Goal: Task Accomplishment & Management: Use online tool/utility

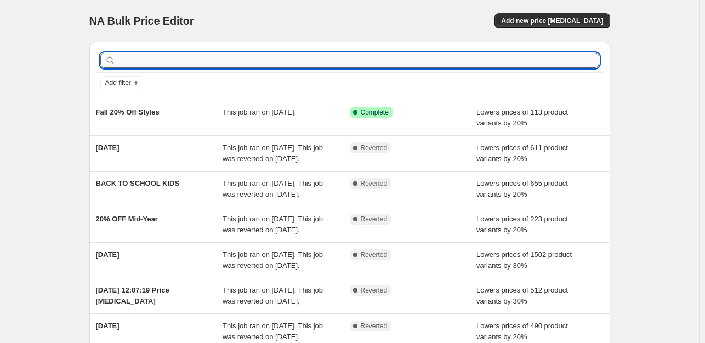
click at [329, 64] on input "text" at bounding box center [359, 60] width 482 height 15
type input "F"
type input "Caps Flash Sale"
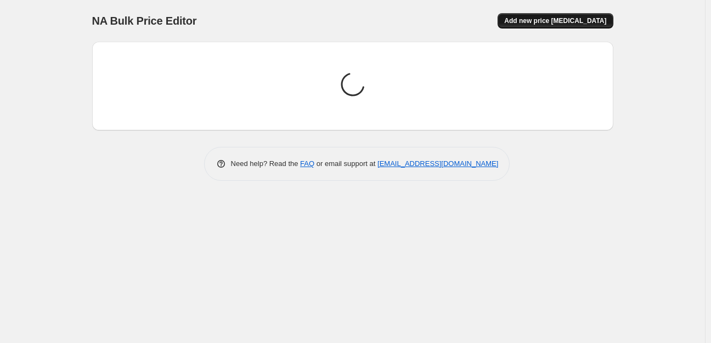
click at [539, 18] on span "Add new price [MEDICAL_DATA]" at bounding box center [555, 20] width 102 height 9
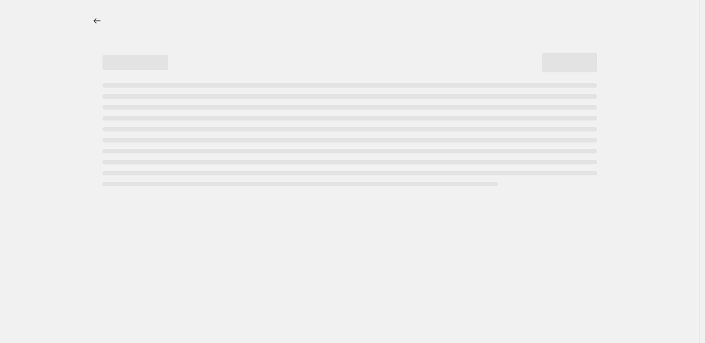
select select "percentage"
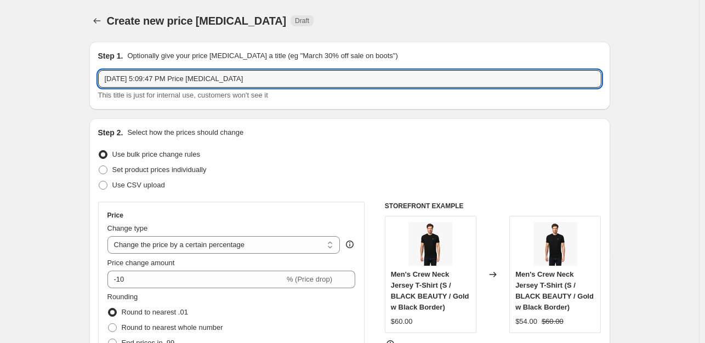
drag, startPoint x: 266, startPoint y: 80, endPoint x: 52, endPoint y: 82, distance: 214.5
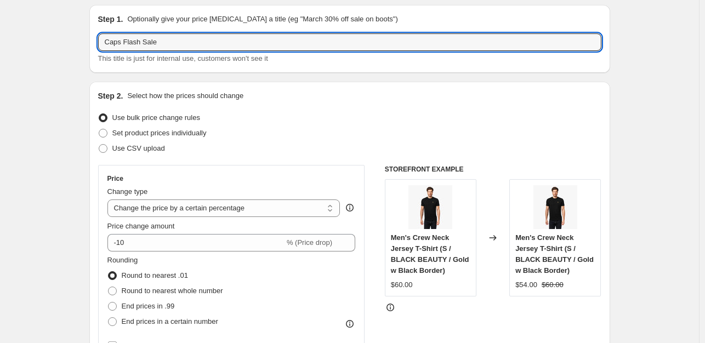
scroll to position [110, 0]
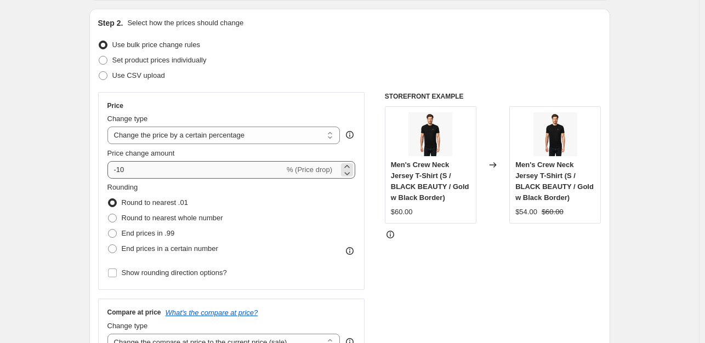
type input "Caps Flash Sale"
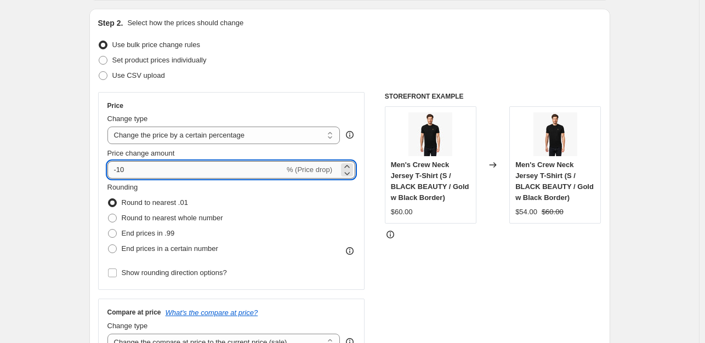
click at [120, 173] on input "-10" at bounding box center [196, 170] width 177 height 18
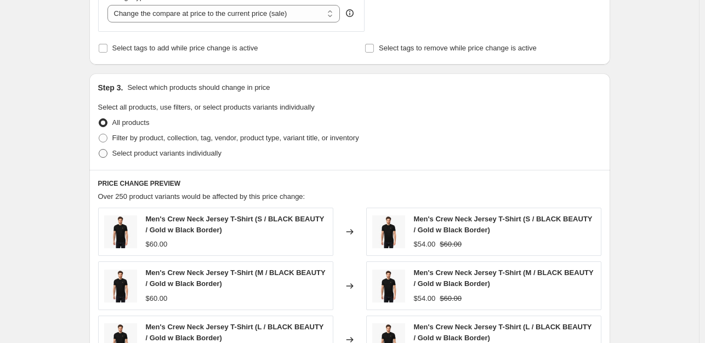
scroll to position [494, 0]
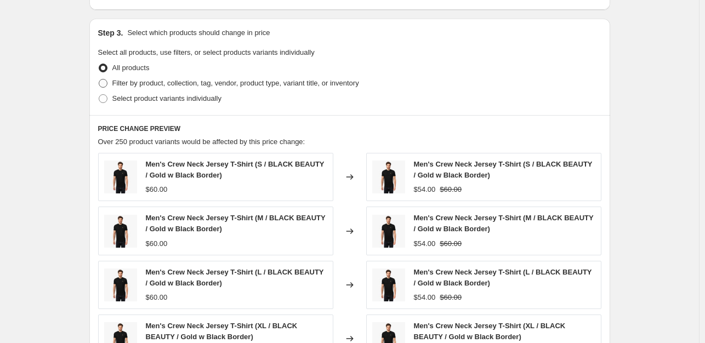
type input "-30"
click at [105, 82] on span at bounding box center [103, 83] width 9 height 9
click at [99, 80] on input "Filter by product, collection, tag, vendor, product type, variant title, or inv…" at bounding box center [99, 79] width 1 height 1
radio input "true"
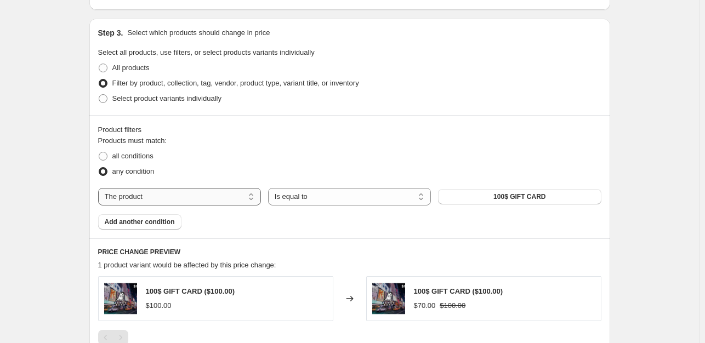
click at [184, 195] on select "The product The product's collection The product's tag The product's vendor The…" at bounding box center [179, 197] width 163 height 18
select select "collection"
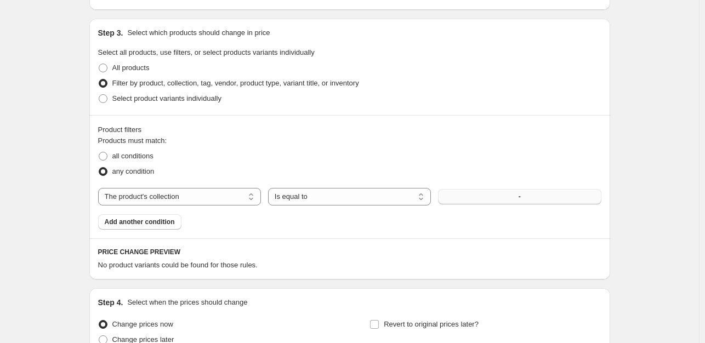
click at [492, 196] on button "-" at bounding box center [519, 196] width 163 height 15
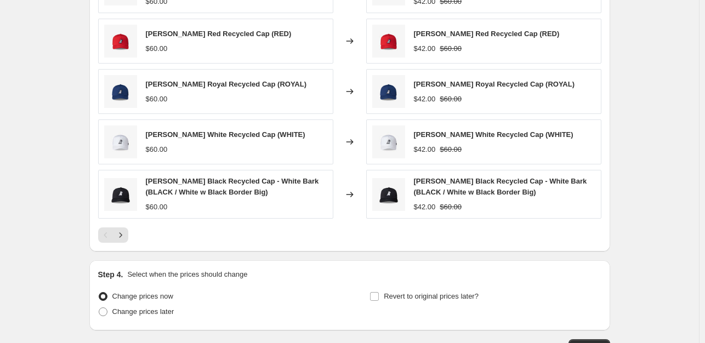
scroll to position [823, 0]
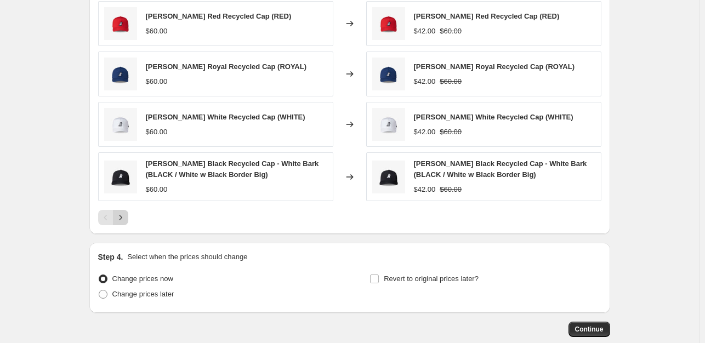
click at [119, 212] on icon "Next" at bounding box center [120, 217] width 11 height 11
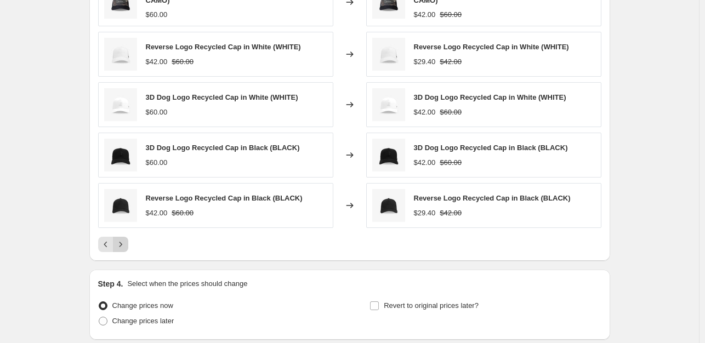
scroll to position [768, 0]
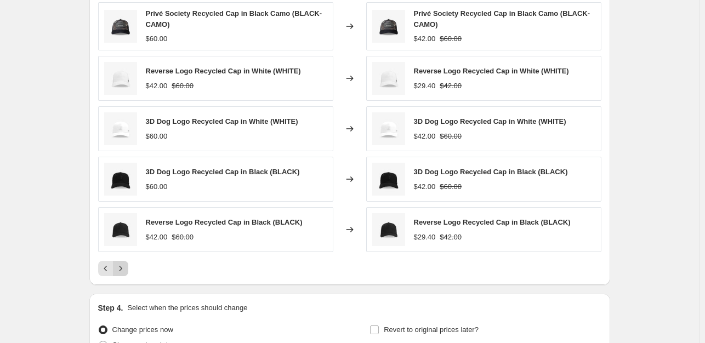
click at [118, 269] on icon "Next" at bounding box center [120, 268] width 11 height 11
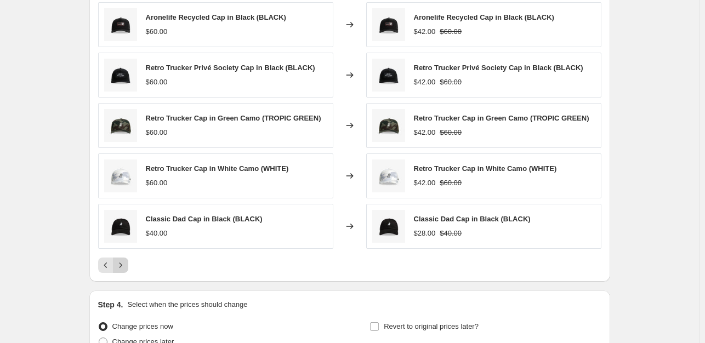
click at [118, 269] on button "Next" at bounding box center [120, 265] width 15 height 15
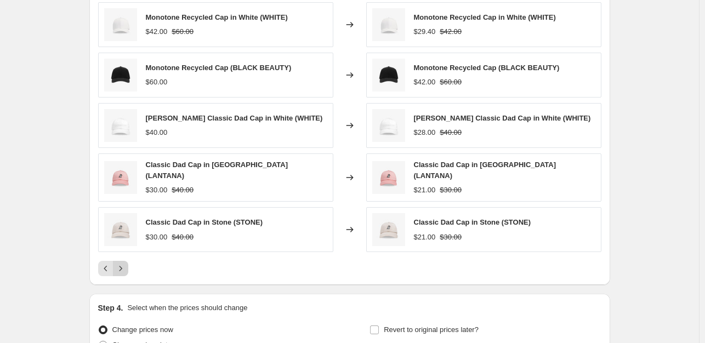
click at [118, 269] on button "Next" at bounding box center [120, 268] width 15 height 15
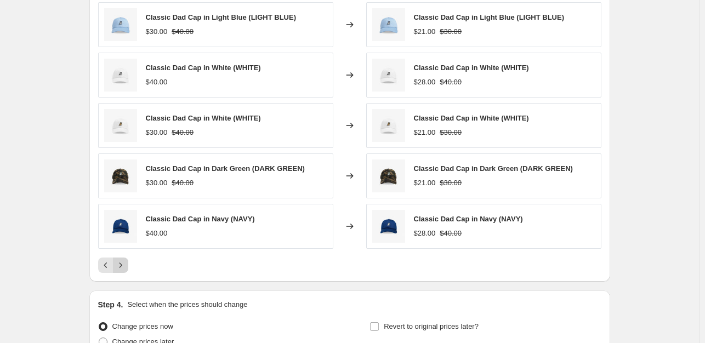
click at [123, 265] on icon "Next" at bounding box center [120, 265] width 11 height 11
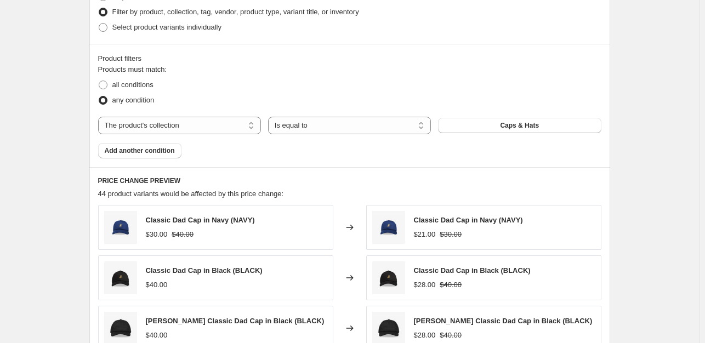
scroll to position [548, 0]
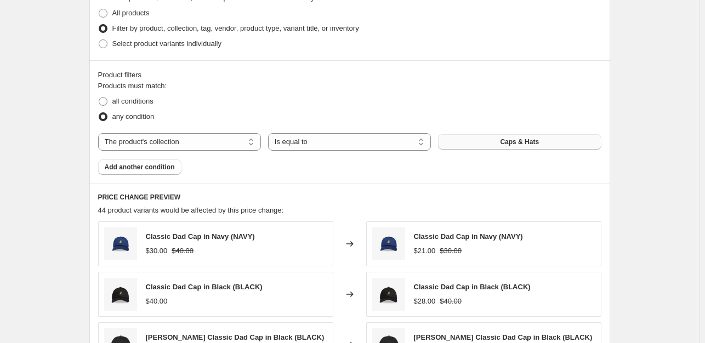
click at [540, 137] on button "Caps & Hats" at bounding box center [519, 141] width 163 height 15
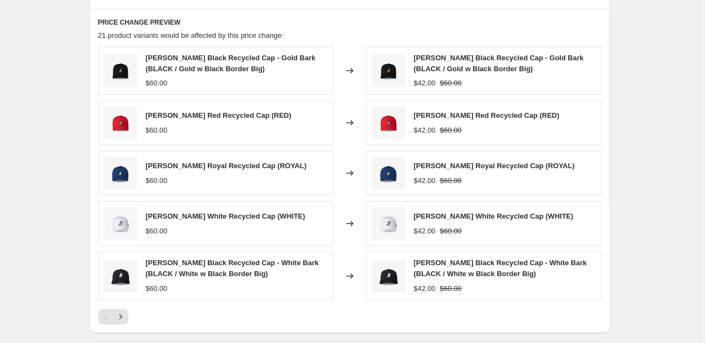
scroll to position [768, 0]
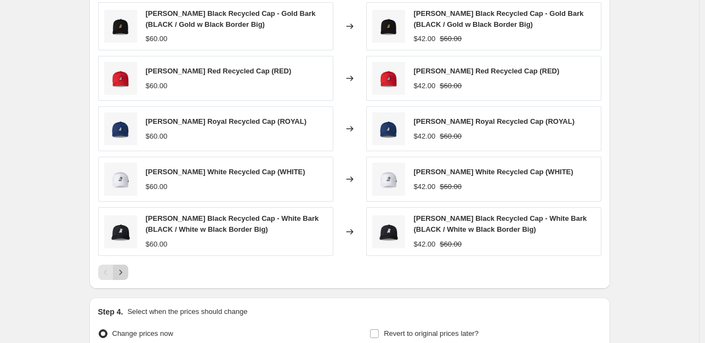
click at [118, 270] on icon "Next" at bounding box center [120, 272] width 11 height 11
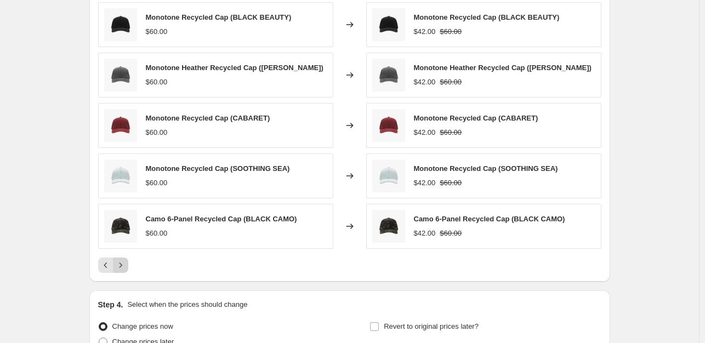
click at [118, 271] on button "Next" at bounding box center [120, 265] width 15 height 15
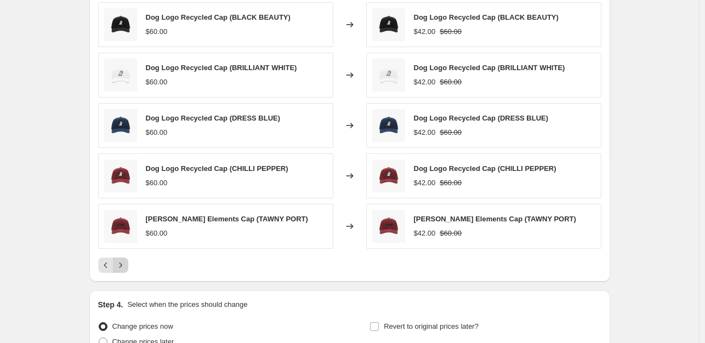
click at [118, 271] on button "Next" at bounding box center [120, 265] width 15 height 15
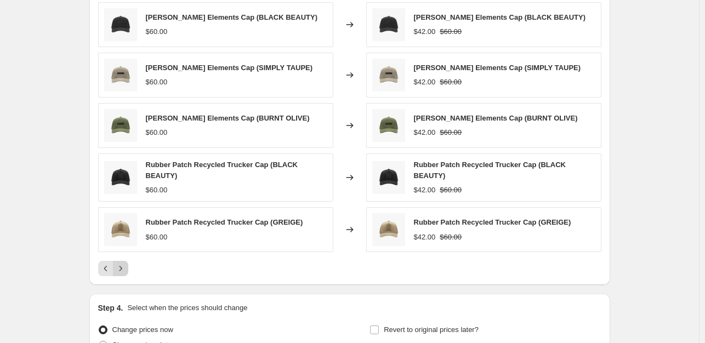
click at [118, 271] on icon "Next" at bounding box center [120, 268] width 11 height 11
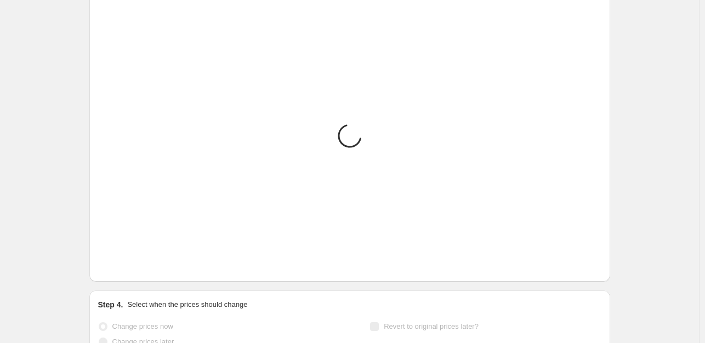
scroll to position [674, 0]
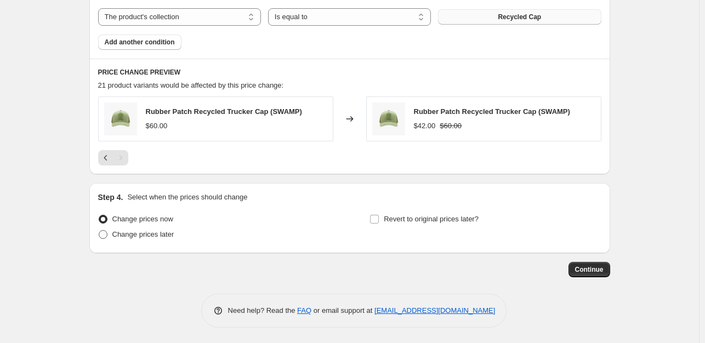
click at [101, 231] on span at bounding box center [103, 234] width 9 height 9
click at [99, 231] on input "Change prices later" at bounding box center [99, 230] width 1 height 1
radio input "true"
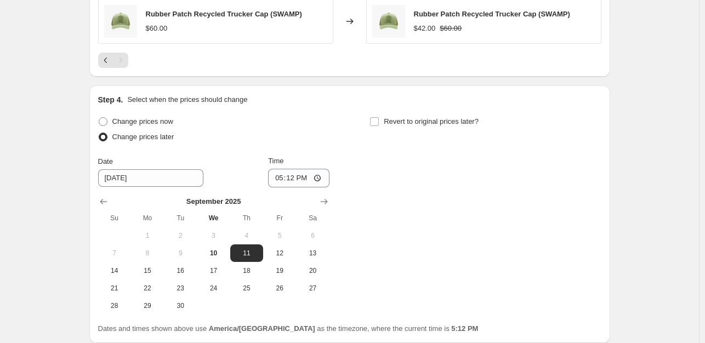
scroll to position [783, 0]
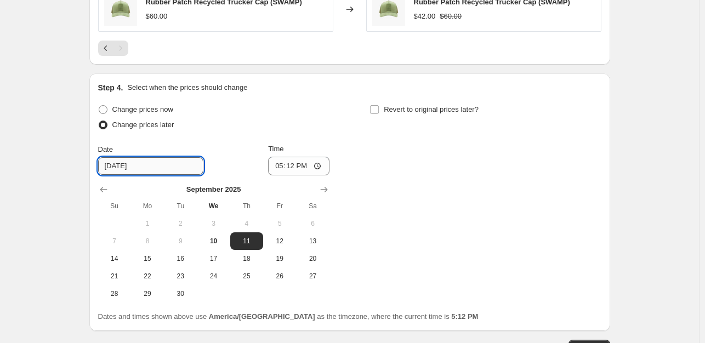
click at [154, 157] on input "9/11/2025" at bounding box center [150, 166] width 105 height 18
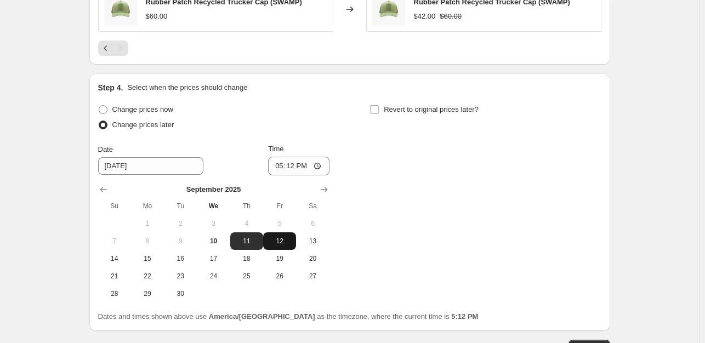
click at [275, 245] on button "12" at bounding box center [279, 242] width 33 height 18
click at [248, 237] on span "11" at bounding box center [247, 241] width 24 height 9
type input "9/11/2025"
click at [284, 165] on input "17:12" at bounding box center [298, 166] width 61 height 19
type input "23:59"
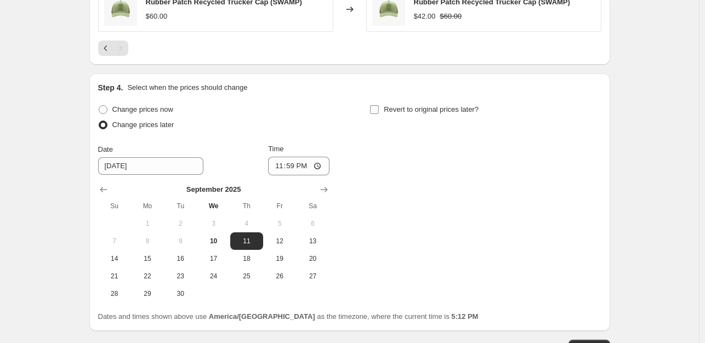
click at [386, 106] on label "Revert to original prices later?" at bounding box center [424, 109] width 109 height 15
click at [379, 106] on input "Revert to original prices later?" at bounding box center [374, 109] width 9 height 9
checkbox input "true"
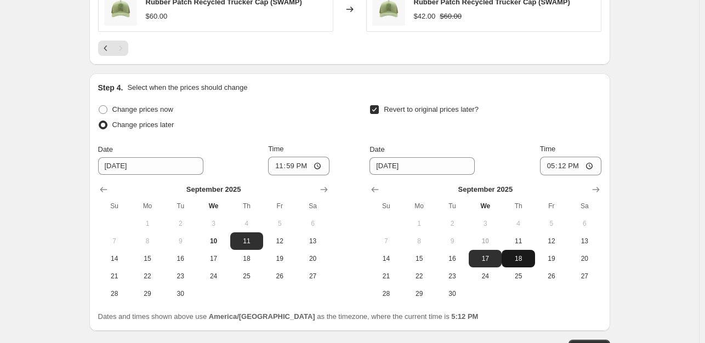
click at [527, 257] on span "18" at bounding box center [518, 258] width 24 height 9
type input "9/18/2025"
click at [553, 162] on input "17:12" at bounding box center [570, 166] width 61 height 19
type input "23:59"
click at [601, 115] on div "Revert to original prices later?" at bounding box center [485, 118] width 231 height 33
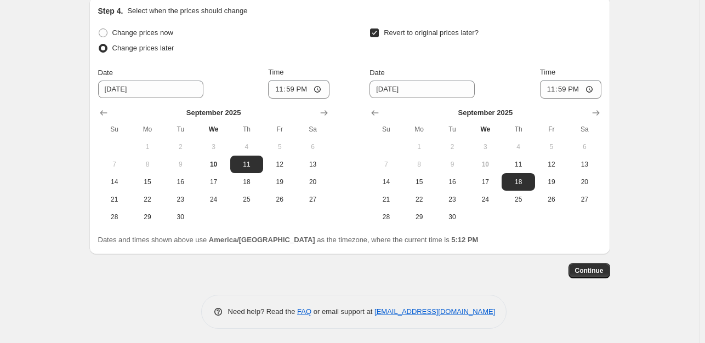
scroll to position [861, 0]
click at [544, 163] on span "12" at bounding box center [552, 163] width 24 height 9
type input "9/12/2025"
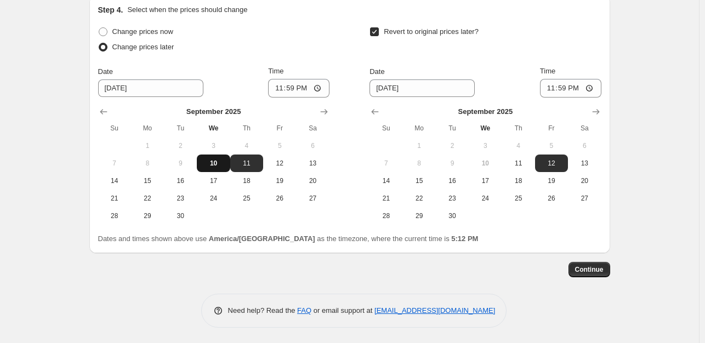
click at [212, 161] on span "10" at bounding box center [213, 163] width 24 height 9
type input "9/10/2025"
click at [513, 159] on span "11" at bounding box center [518, 163] width 24 height 9
type input "9/11/2025"
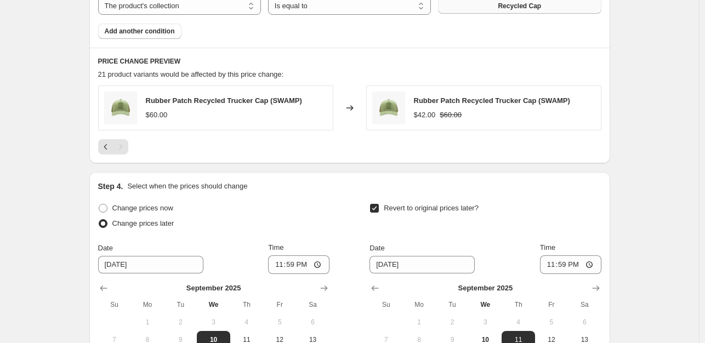
scroll to position [642, 0]
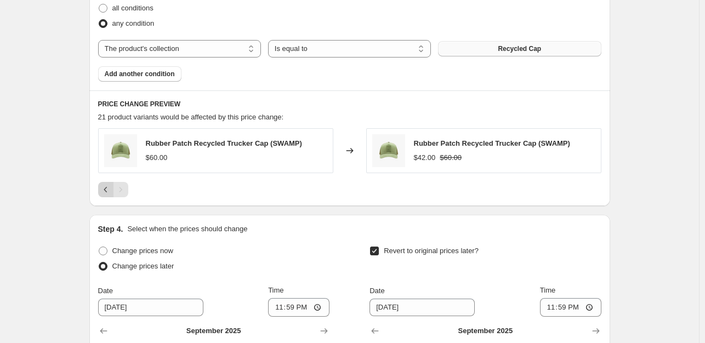
click at [104, 193] on icon "Previous" at bounding box center [105, 189] width 11 height 11
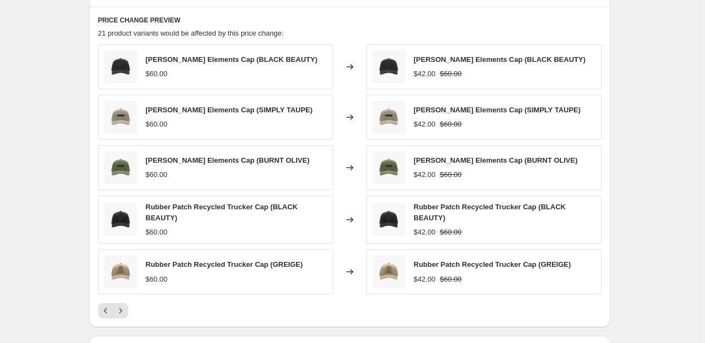
scroll to position [751, 0]
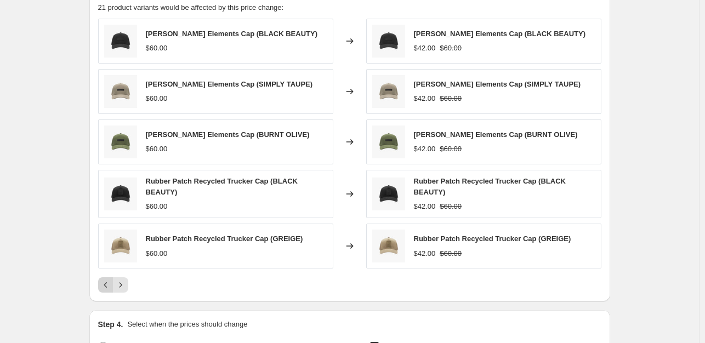
click at [103, 284] on icon "Previous" at bounding box center [105, 285] width 11 height 11
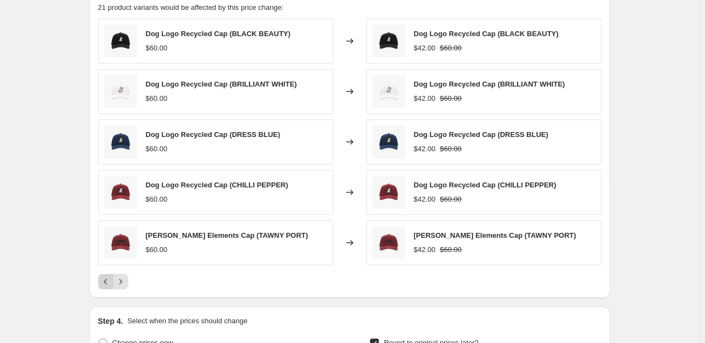
click at [103, 284] on icon "Previous" at bounding box center [105, 281] width 11 height 11
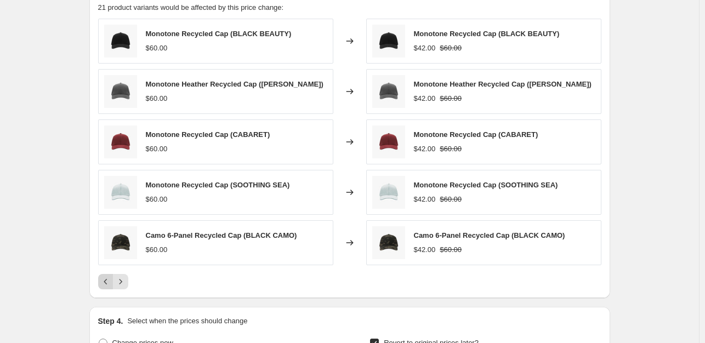
click at [103, 284] on icon "Previous" at bounding box center [105, 281] width 11 height 11
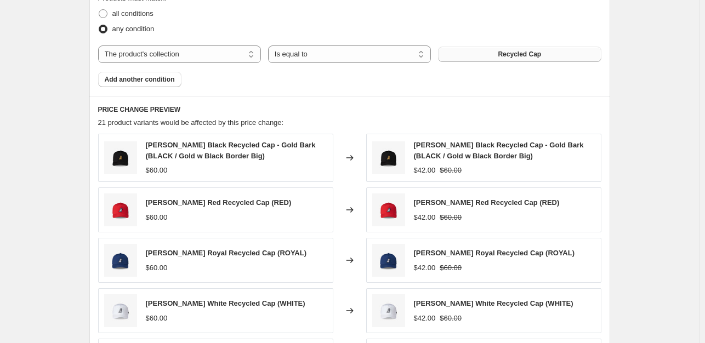
scroll to position [587, 0]
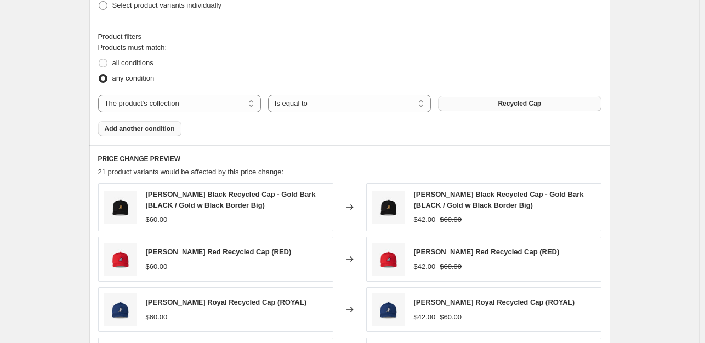
click at [154, 131] on span "Add another condition" at bounding box center [140, 129] width 70 height 9
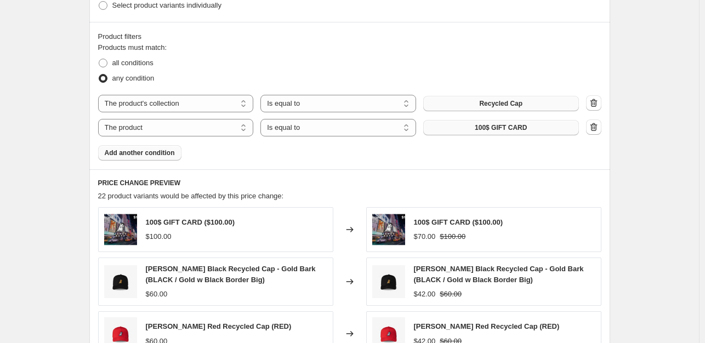
click at [484, 132] on button "100$ GIFT CARD" at bounding box center [501, 127] width 156 height 15
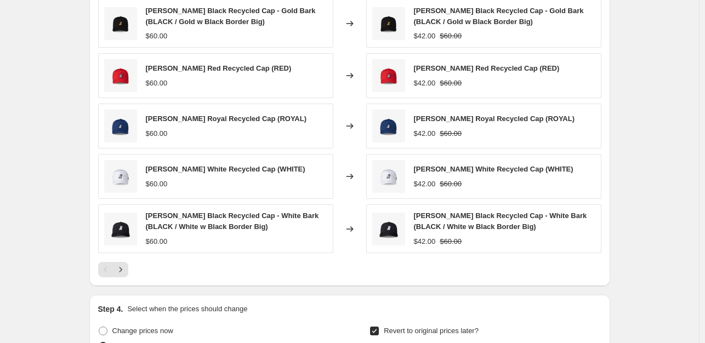
scroll to position [806, 0]
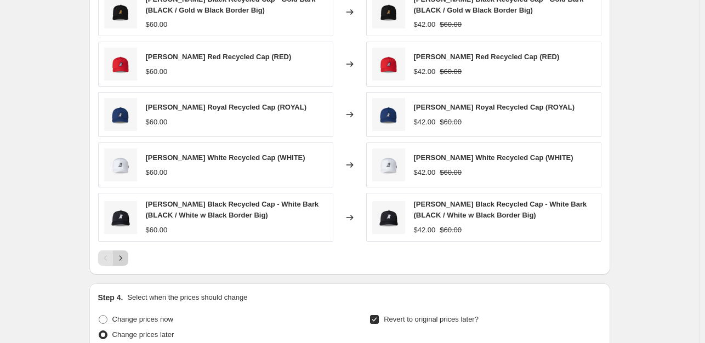
click at [120, 259] on icon "Next" at bounding box center [120, 258] width 11 height 11
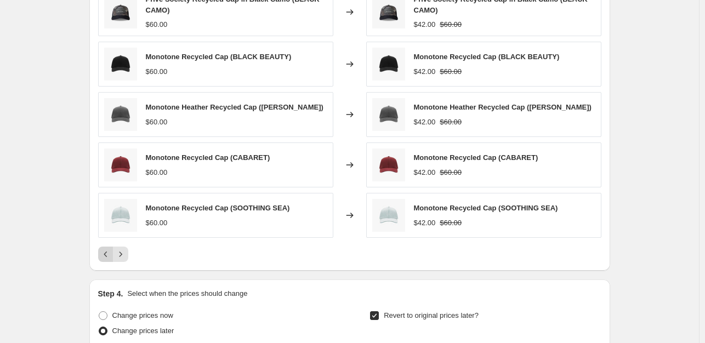
click at [106, 257] on icon "Previous" at bounding box center [105, 254] width 11 height 11
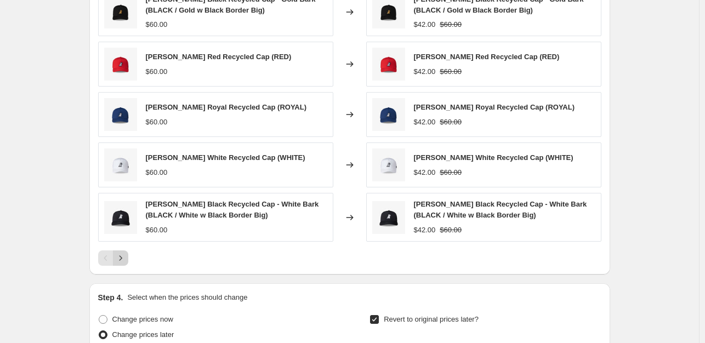
click at [126, 257] on icon "Next" at bounding box center [120, 258] width 11 height 11
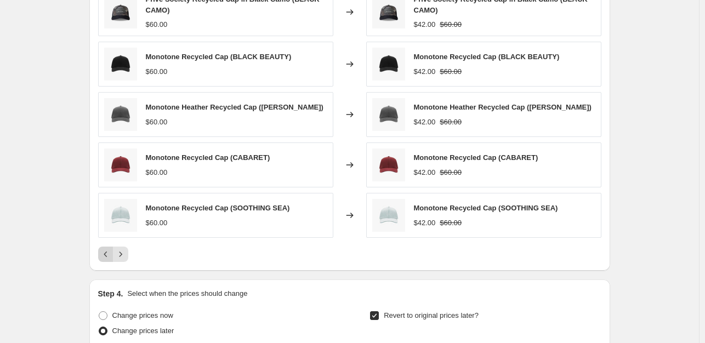
click at [110, 249] on icon "Previous" at bounding box center [105, 254] width 11 height 11
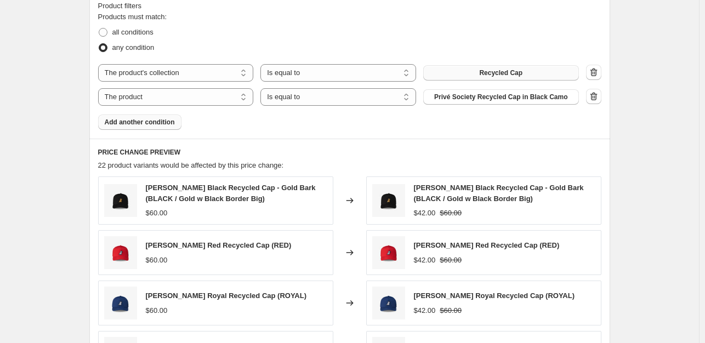
scroll to position [587, 0]
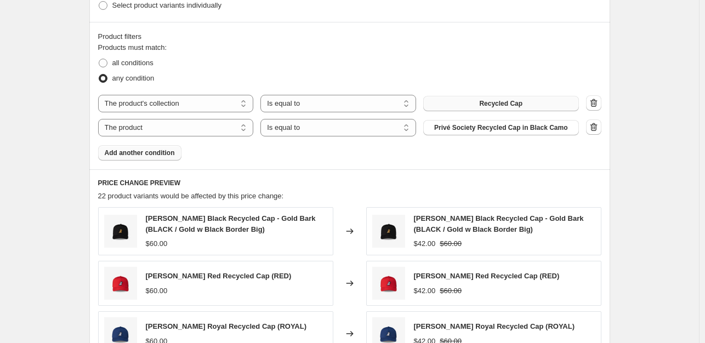
click at [146, 155] on span "Add another condition" at bounding box center [140, 153] width 70 height 9
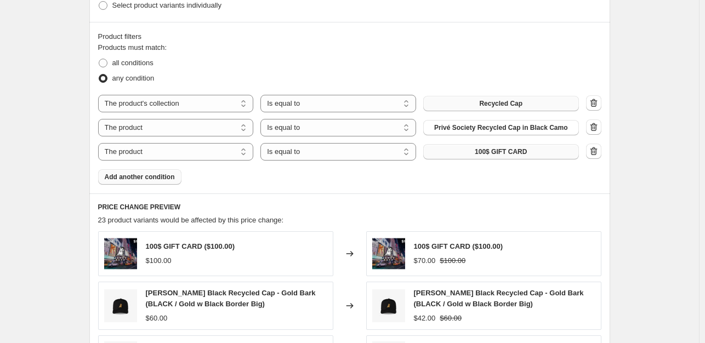
click at [504, 153] on span "100$ GIFT CARD" at bounding box center [501, 152] width 52 height 9
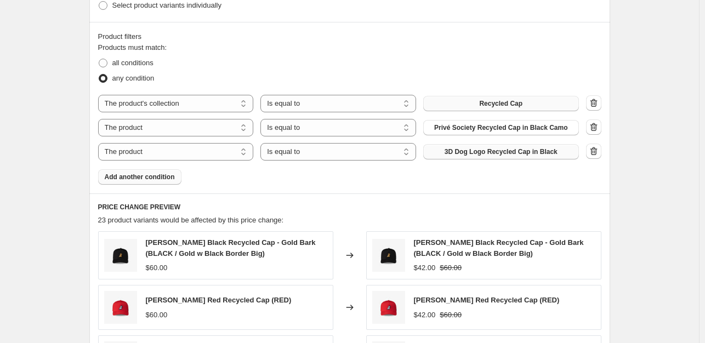
click at [156, 178] on span "Add another condition" at bounding box center [140, 177] width 70 height 9
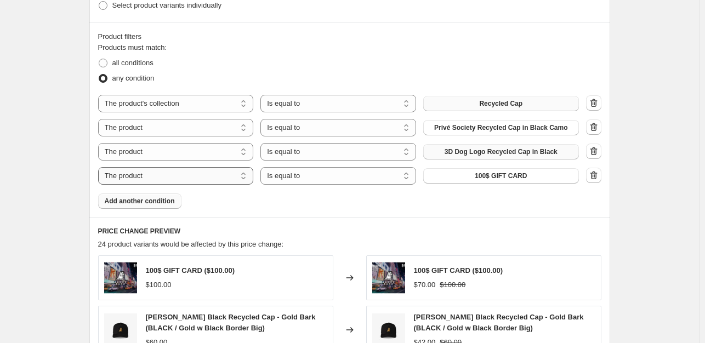
click at [228, 177] on select "The product The product's collection The product's tag The product's vendor The…" at bounding box center [176, 176] width 156 height 18
select select "product_status"
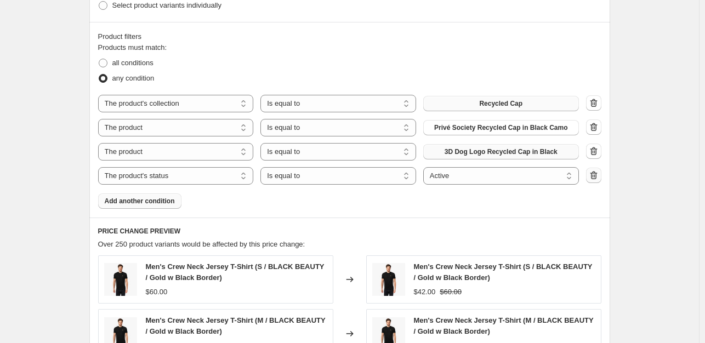
click at [595, 177] on icon "button" at bounding box center [594, 175] width 11 height 11
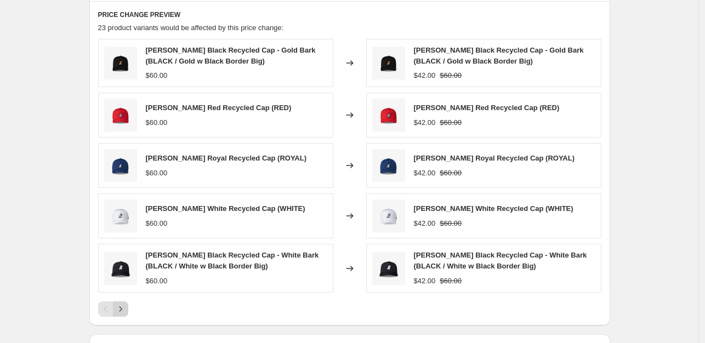
scroll to position [806, 0]
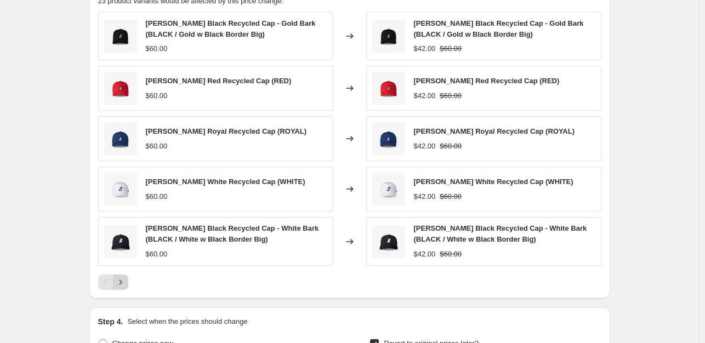
click at [122, 281] on icon "Next" at bounding box center [120, 282] width 11 height 11
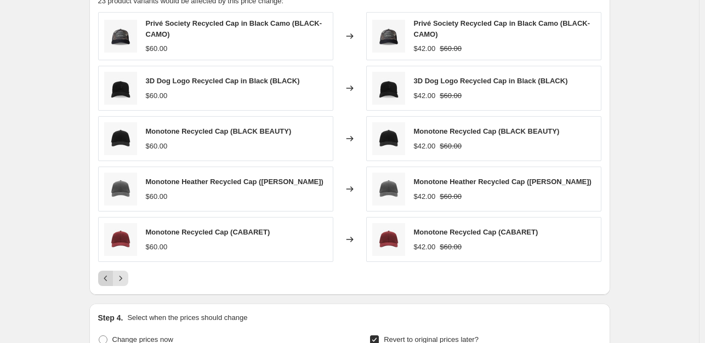
click at [105, 271] on button "Previous" at bounding box center [105, 278] width 15 height 15
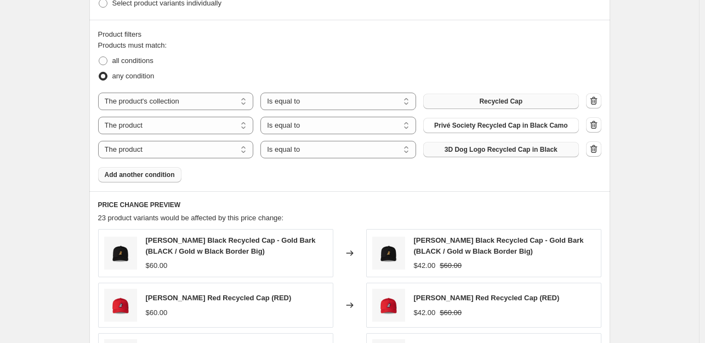
scroll to position [587, 0]
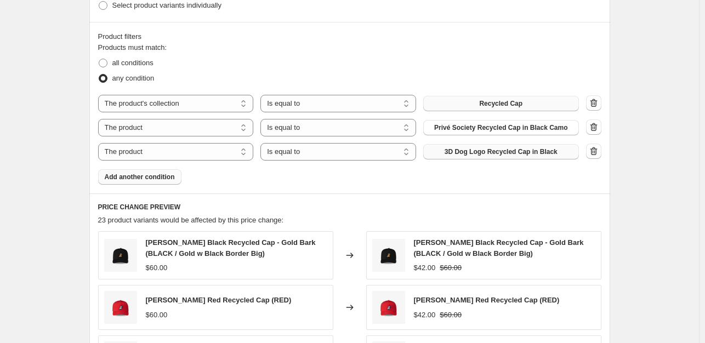
click at [138, 169] on button "Add another condition" at bounding box center [139, 176] width 83 height 15
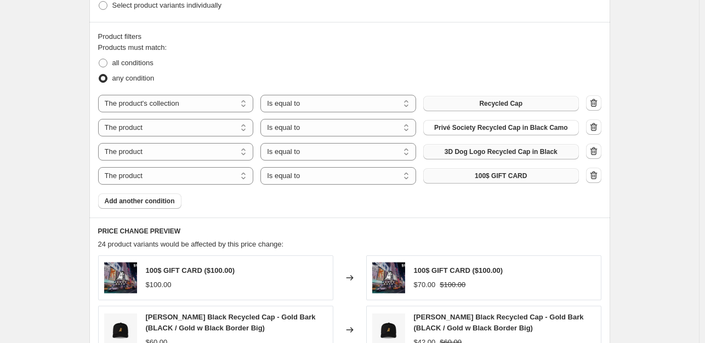
click at [463, 168] on button "100$ GIFT CARD" at bounding box center [501, 175] width 156 height 15
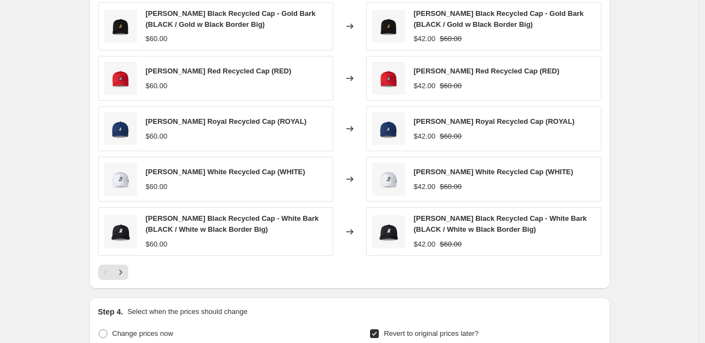
scroll to position [861, 0]
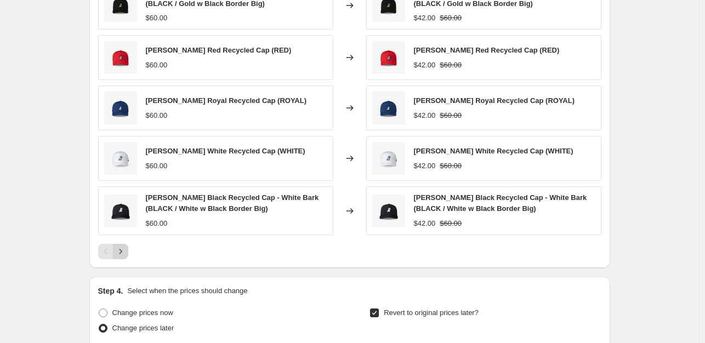
click at [119, 250] on icon "Next" at bounding box center [120, 251] width 11 height 11
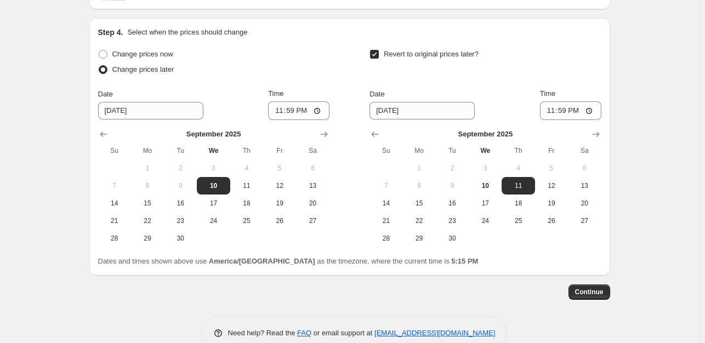
scroll to position [1138, 0]
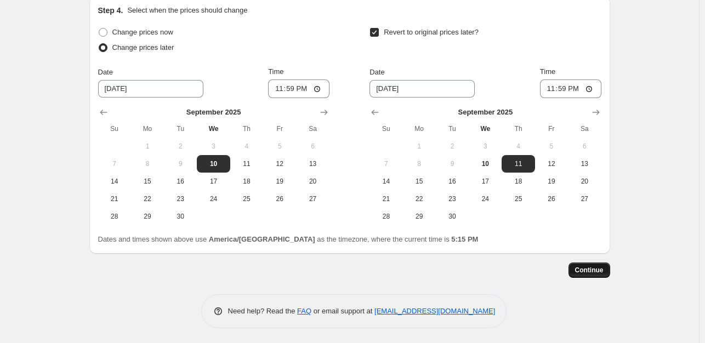
click at [592, 269] on span "Continue" at bounding box center [589, 270] width 29 height 9
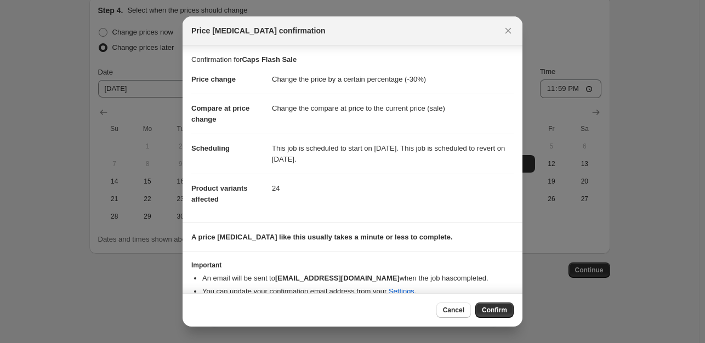
scroll to position [14, 0]
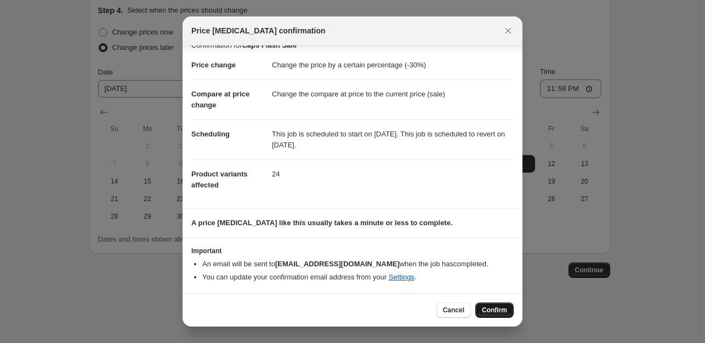
click at [495, 309] on span "Confirm" at bounding box center [494, 310] width 25 height 9
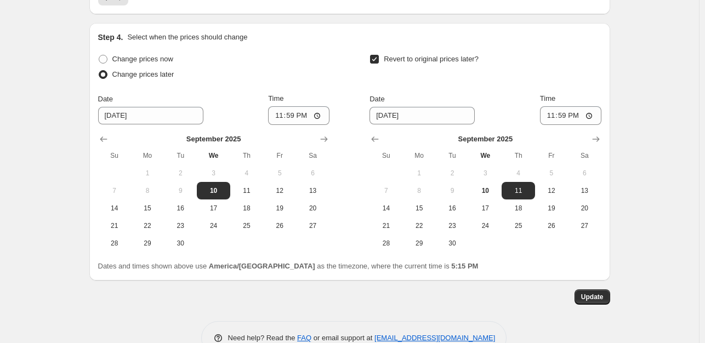
scroll to position [1205, 0]
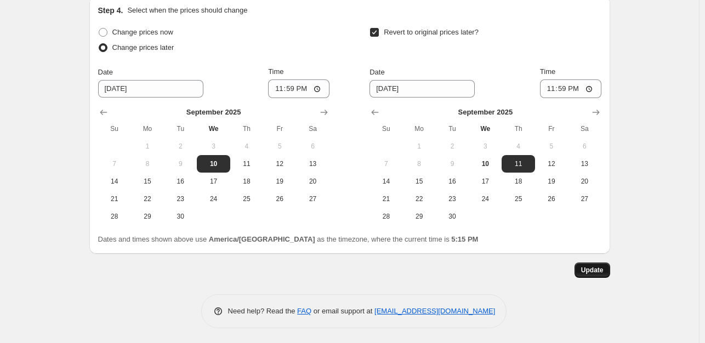
click at [589, 273] on button "Update" at bounding box center [593, 270] width 36 height 15
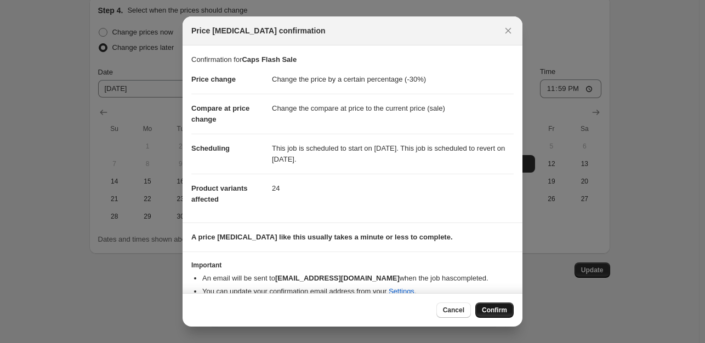
click at [507, 305] on button "Confirm" at bounding box center [495, 310] width 38 height 15
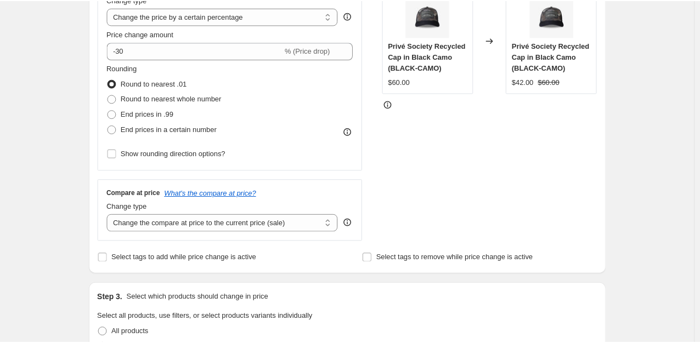
scroll to position [0, 0]
